Goal: Information Seeking & Learning: Learn about a topic

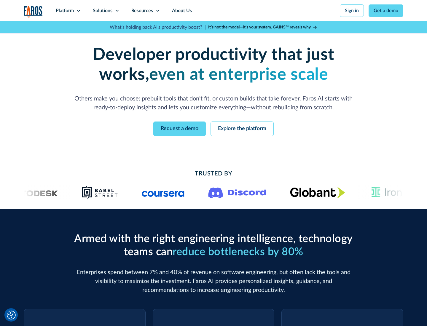
click at [78, 11] on icon at bounding box center [78, 10] width 5 height 5
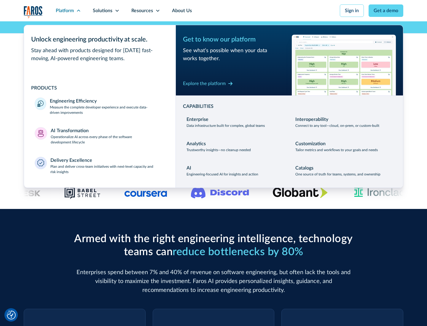
click at [107, 110] on p "Measure the complete developer experience and execute data-driven improvements" at bounding box center [107, 110] width 115 height 11
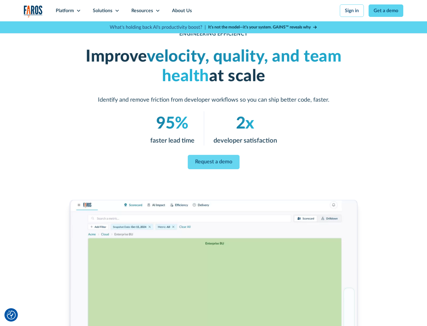
click at [214, 162] on link "Request a demo" at bounding box center [214, 162] width 52 height 14
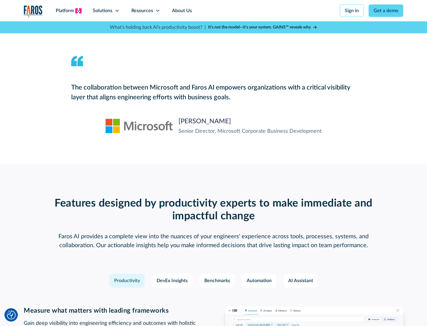
click at [78, 11] on icon at bounding box center [78, 10] width 5 height 5
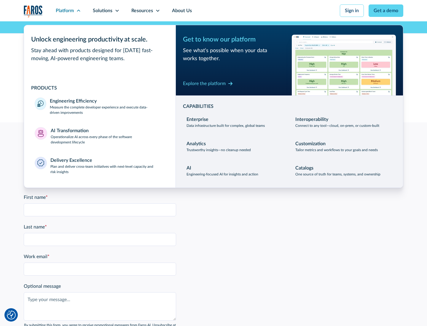
scroll to position [1302, 0]
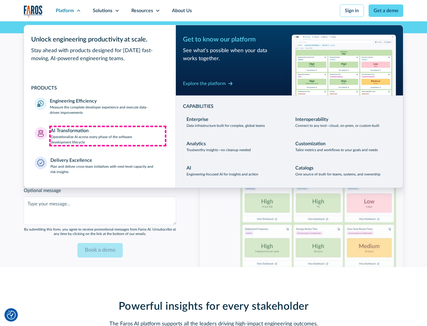
click at [108, 136] on p "Operationalize AI across every phase of the software development lifecycle" at bounding box center [108, 139] width 115 height 11
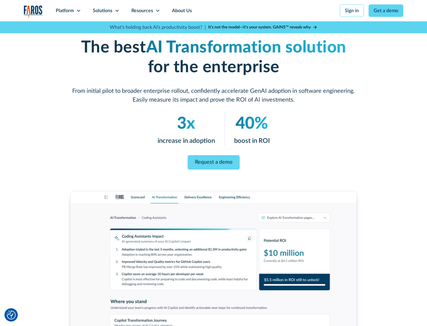
click at [214, 161] on link "Request a demo" at bounding box center [214, 162] width 52 height 15
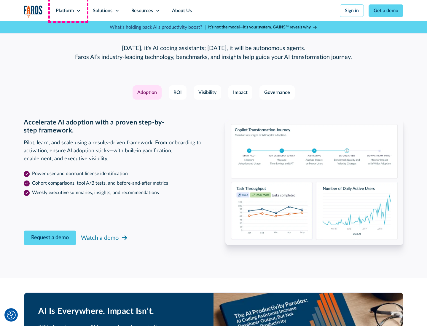
click at [68, 11] on div "Platform" at bounding box center [65, 10] width 18 height 7
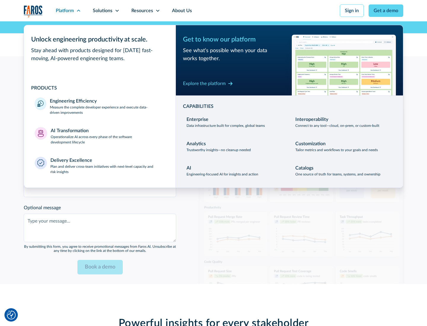
scroll to position [1445, 0]
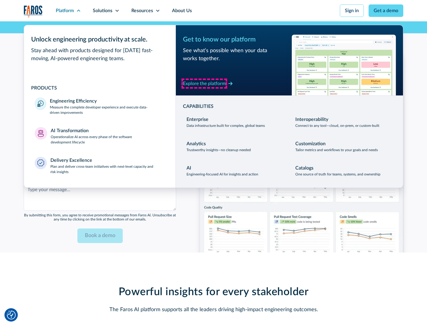
click at [204, 83] on div "Explore the platform" at bounding box center [204, 83] width 43 height 7
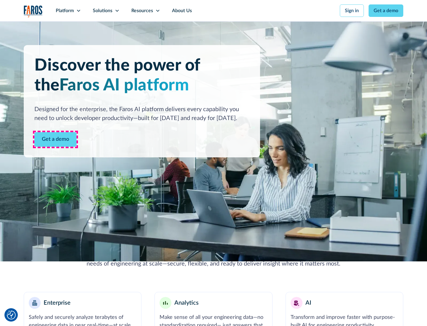
click at [55, 139] on link "Get a demo" at bounding box center [55, 139] width 42 height 15
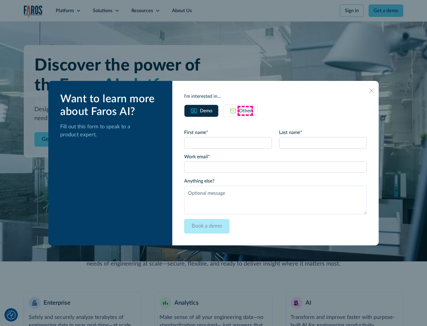
click at [245, 111] on div "Other" at bounding box center [245, 110] width 12 height 7
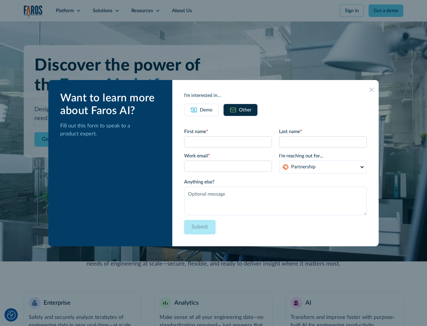
click at [206, 110] on div "Demo" at bounding box center [206, 110] width 12 height 7
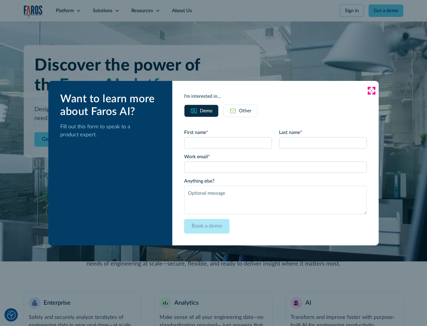
click at [372, 91] on icon at bounding box center [371, 90] width 5 height 5
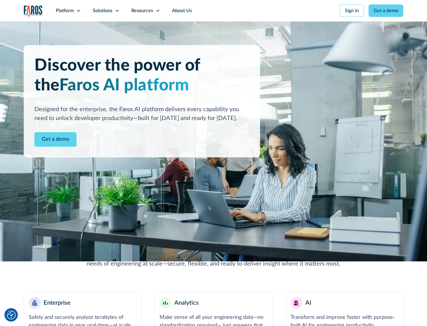
click at [78, 11] on icon at bounding box center [78, 10] width 5 height 5
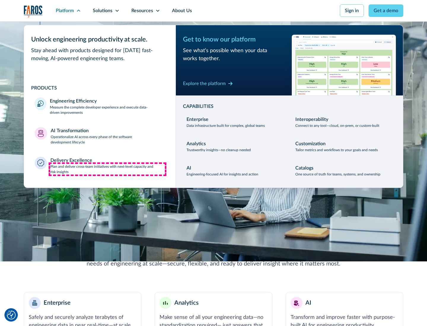
click at [107, 169] on p "Plan and deliver cross-team initiatives with next-level capacity and risk insig…" at bounding box center [107, 169] width 115 height 11
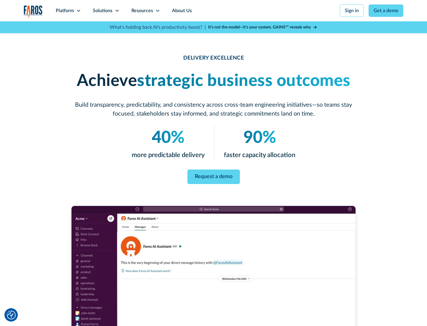
click at [117, 11] on icon at bounding box center [117, 10] width 5 height 5
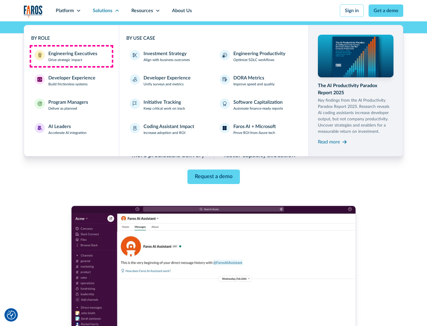
click at [71, 56] on div "Engineering Executives" at bounding box center [72, 53] width 49 height 7
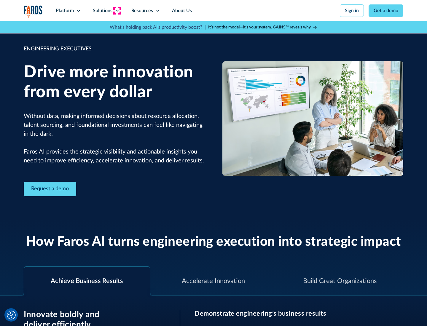
click at [117, 11] on icon at bounding box center [117, 10] width 5 height 5
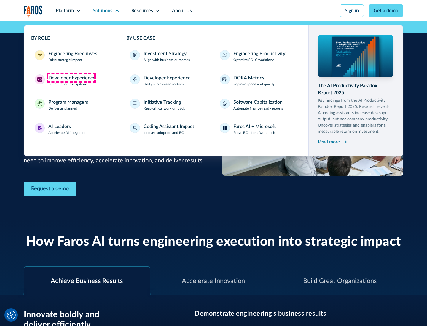
click at [71, 78] on div "Developer Experience" at bounding box center [71, 77] width 47 height 7
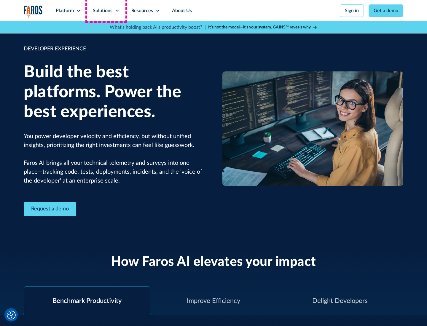
click at [106, 11] on div "Solutions" at bounding box center [103, 10] width 20 height 7
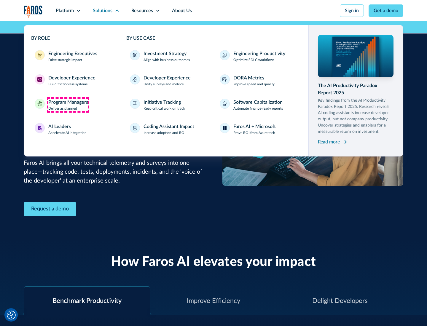
click at [68, 105] on div "Program Managers" at bounding box center [68, 102] width 40 height 7
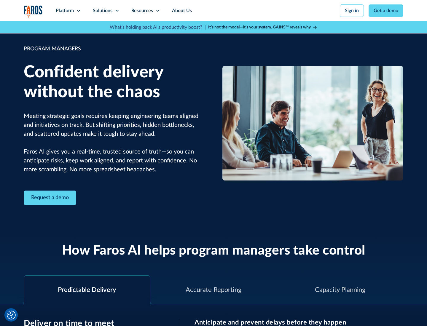
click at [117, 11] on icon at bounding box center [117, 10] width 5 height 5
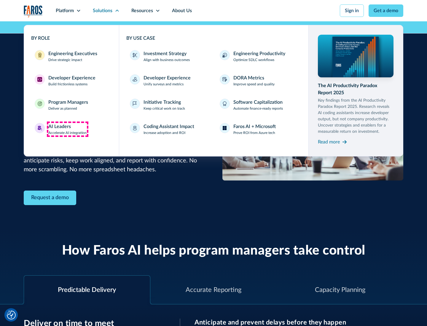
click at [68, 129] on div "AI Leaders" at bounding box center [59, 126] width 23 height 7
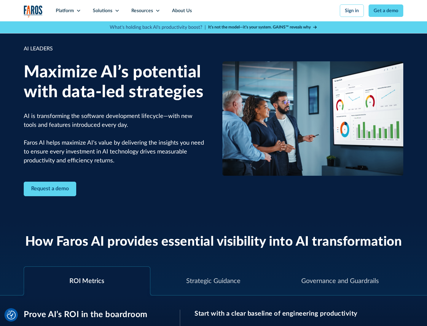
click at [117, 11] on icon at bounding box center [117, 10] width 5 height 5
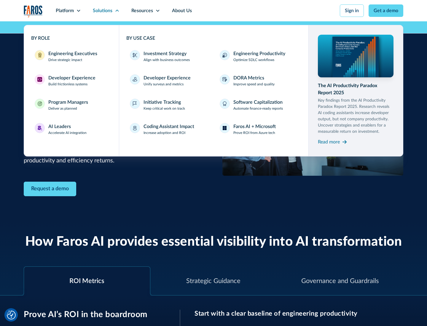
click at [164, 54] on div "Investment Strategy" at bounding box center [165, 53] width 43 height 7
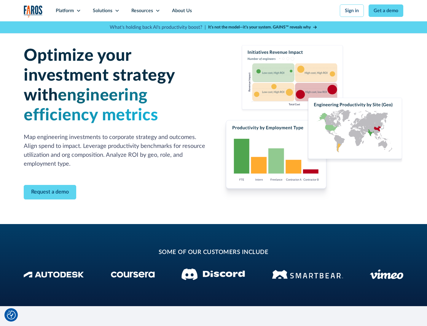
click at [117, 11] on icon at bounding box center [117, 10] width 5 height 5
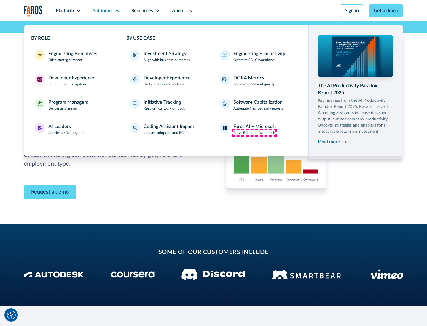
click at [254, 133] on p "Prove ROI from Azure tech" at bounding box center [255, 132] width 42 height 5
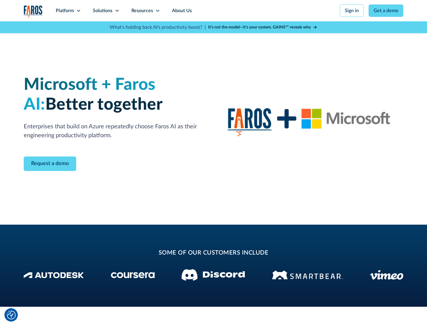
click at [117, 11] on icon at bounding box center [117, 10] width 5 height 5
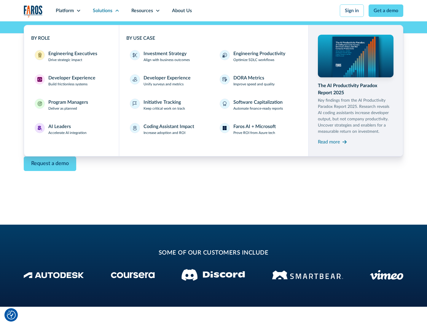
click at [329, 142] on div "Read more" at bounding box center [329, 142] width 22 height 7
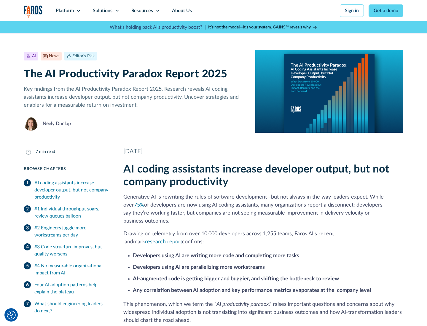
click at [157, 11] on icon at bounding box center [157, 10] width 5 height 5
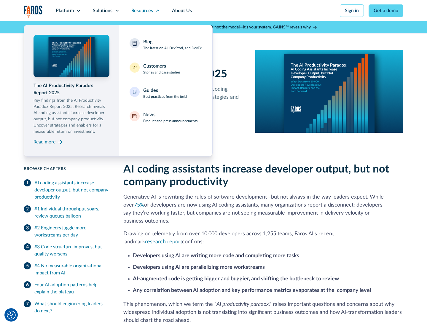
click at [172, 45] on div "Blog The latest on AI, DevProd, and DevEx" at bounding box center [172, 44] width 58 height 12
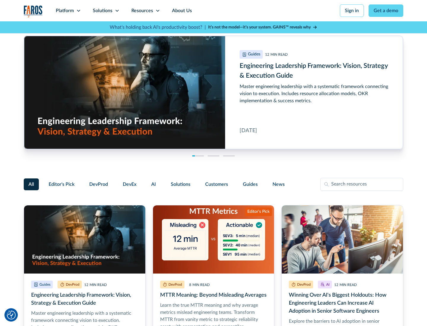
click at [386, 11] on link "Get a demo" at bounding box center [386, 10] width 35 height 12
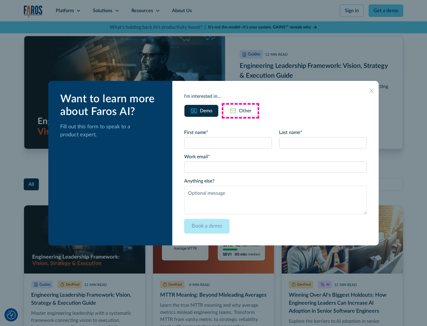
click at [241, 111] on div "Other" at bounding box center [245, 110] width 12 height 7
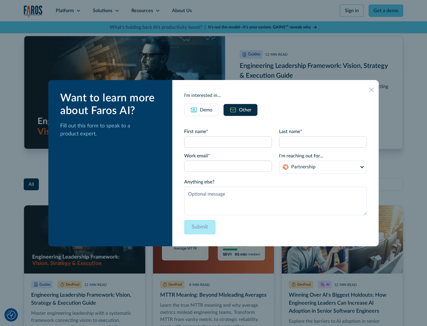
click at [372, 90] on icon at bounding box center [371, 90] width 5 height 5
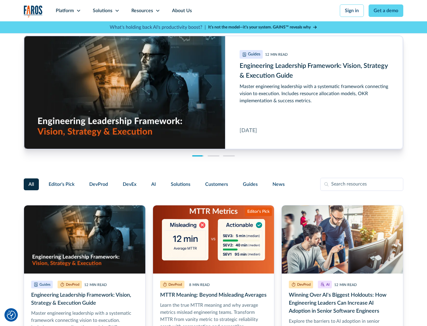
click at [181, 11] on link "About Us" at bounding box center [182, 10] width 32 height 21
